Goal: Navigation & Orientation: Find specific page/section

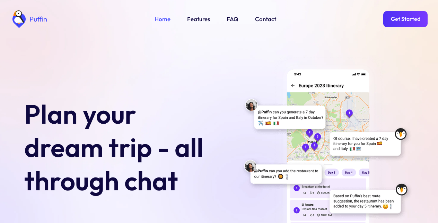
click at [405, 18] on link "Get Started" at bounding box center [405, 19] width 44 height 16
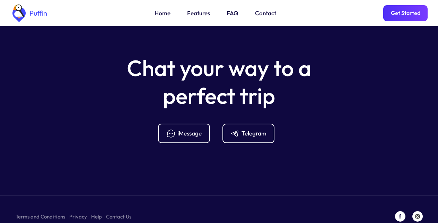
scroll to position [2747, 0]
click at [231, 13] on link "FAQ" at bounding box center [233, 13] width 12 height 9
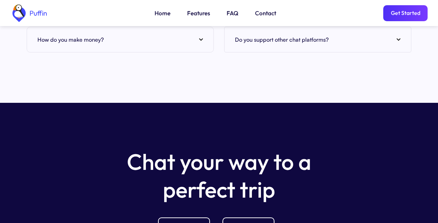
scroll to position [2753, 0]
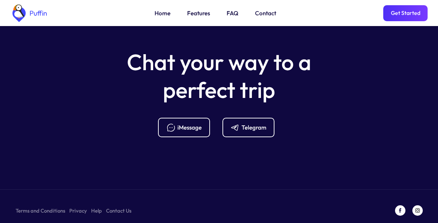
click at [161, 14] on link "Home" at bounding box center [163, 13] width 16 height 9
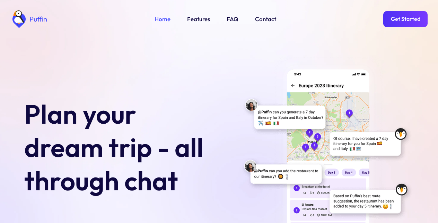
click at [405, 18] on link "Get Started" at bounding box center [405, 19] width 44 height 16
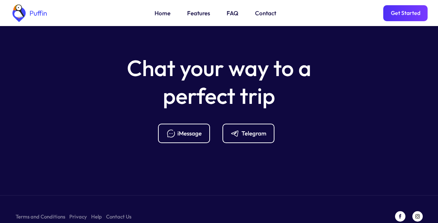
scroll to position [2747, 0]
click at [264, 14] on link "Contact" at bounding box center [265, 13] width 21 height 9
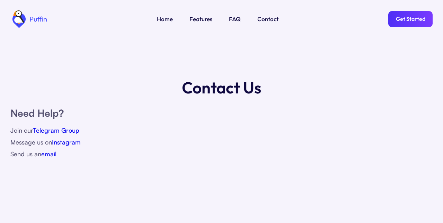
click at [58, 129] on link "Telegram Group" at bounding box center [56, 130] width 46 height 8
